Goal: Check status: Check status

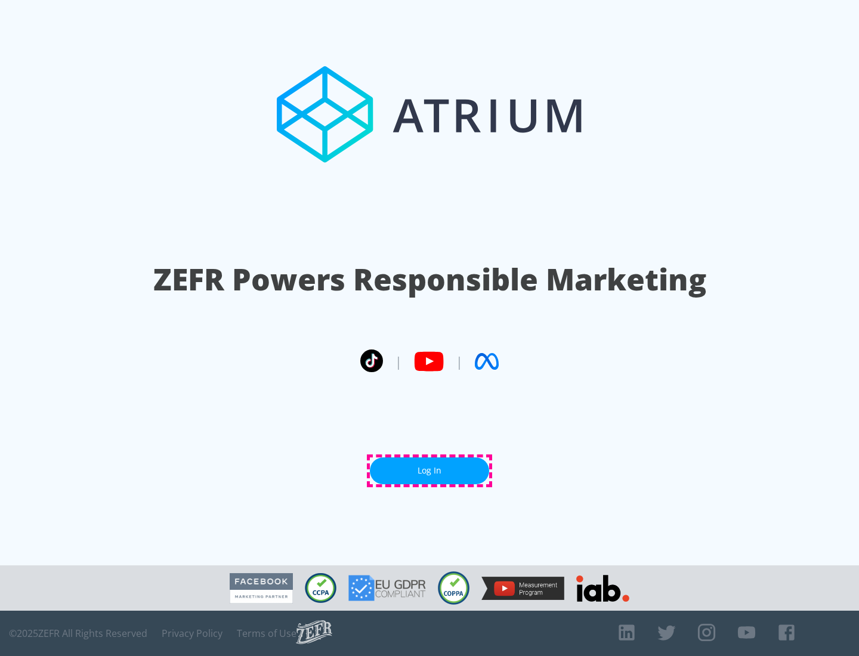
click at [429, 471] on link "Log In" at bounding box center [429, 470] width 119 height 27
